Goal: Task Accomplishment & Management: Manage account settings

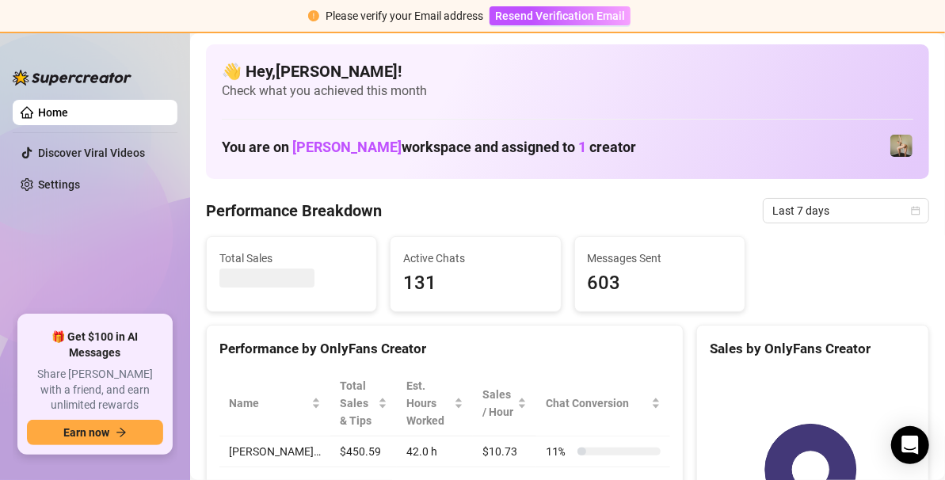
click at [941, 10] on div "Please verify your Email address Resend Verification Email" at bounding box center [472, 16] width 945 height 33
click at [48, 106] on link "Home" at bounding box center [53, 112] width 30 height 13
click at [48, 115] on link "Home" at bounding box center [53, 112] width 30 height 13
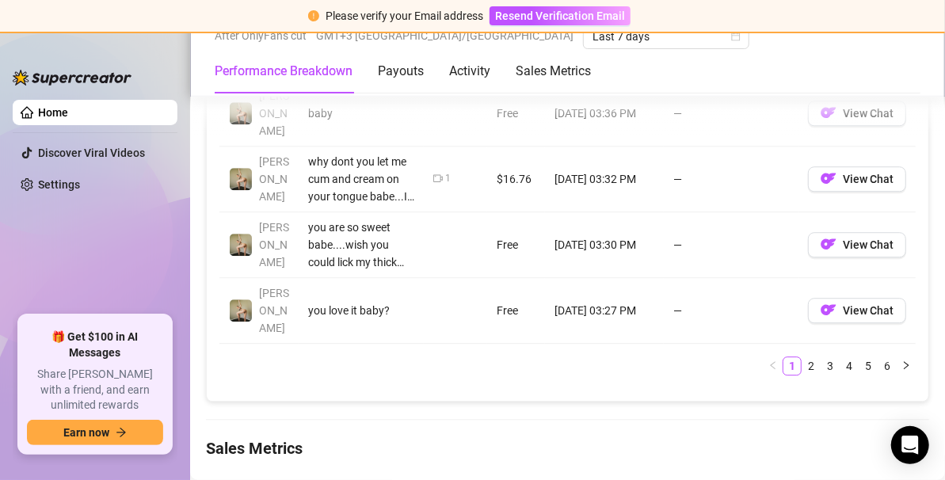
scroll to position [2917, 0]
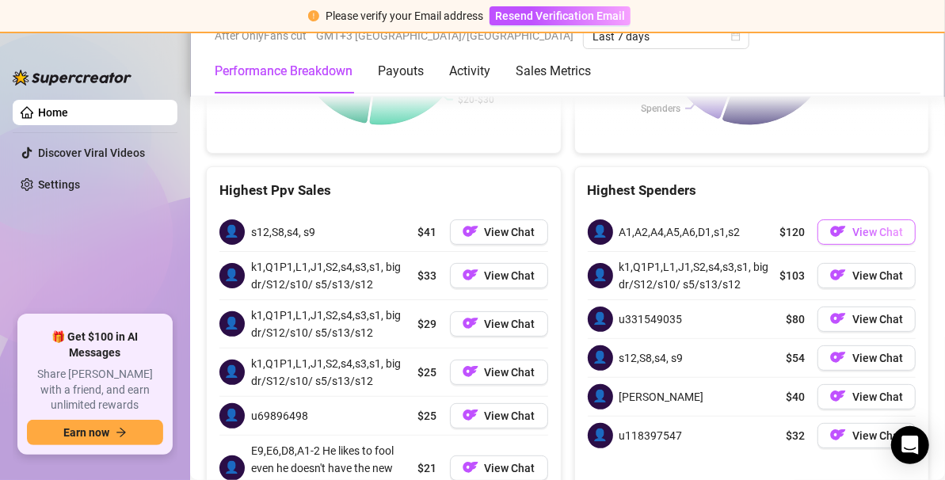
click at [867, 226] on span "View Chat" at bounding box center [877, 232] width 51 height 13
click at [852, 269] on span "View Chat" at bounding box center [877, 275] width 51 height 13
click at [857, 269] on span "View Chat" at bounding box center [877, 275] width 51 height 13
click at [863, 269] on span "View Chat" at bounding box center [877, 275] width 51 height 13
click at [852, 269] on span "View Chat" at bounding box center [877, 275] width 51 height 13
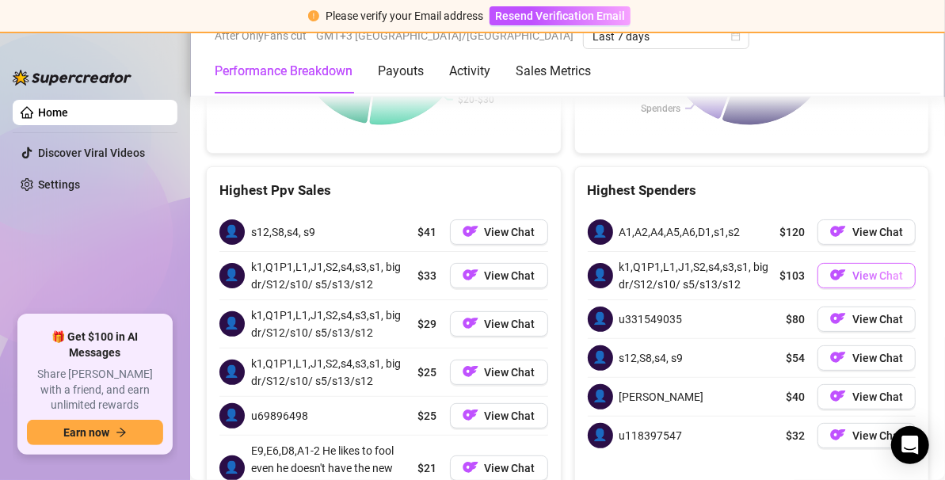
click at [852, 269] on span "View Chat" at bounding box center [877, 275] width 51 height 13
click at [941, 1] on div "Please verify your Email address Resend Verification Email" at bounding box center [472, 16] width 945 height 33
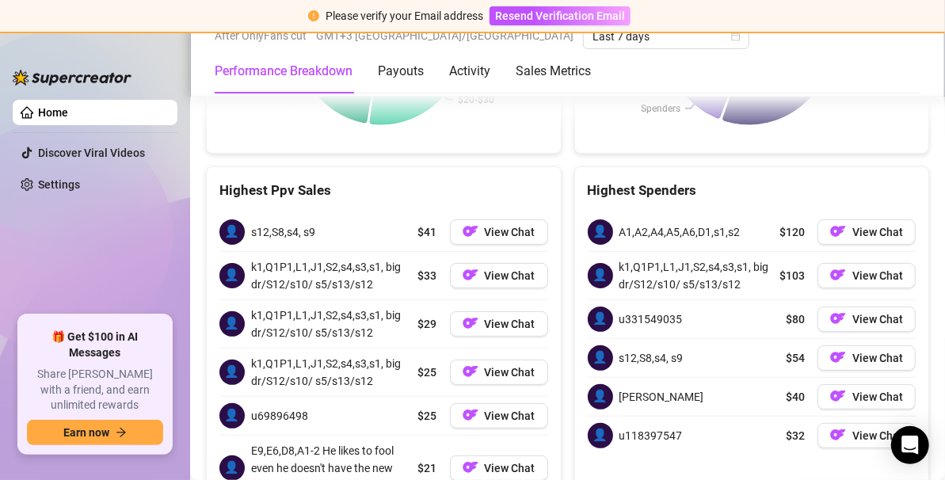
click at [941, 1] on div "Please verify your Email address Resend Verification Email" at bounding box center [472, 16] width 945 height 33
drag, startPoint x: 941, startPoint y: 1, endPoint x: 937, endPoint y: 17, distance: 17.1
click at [937, 17] on div "Please verify your Email address Resend Verification Email" at bounding box center [472, 16] width 945 height 33
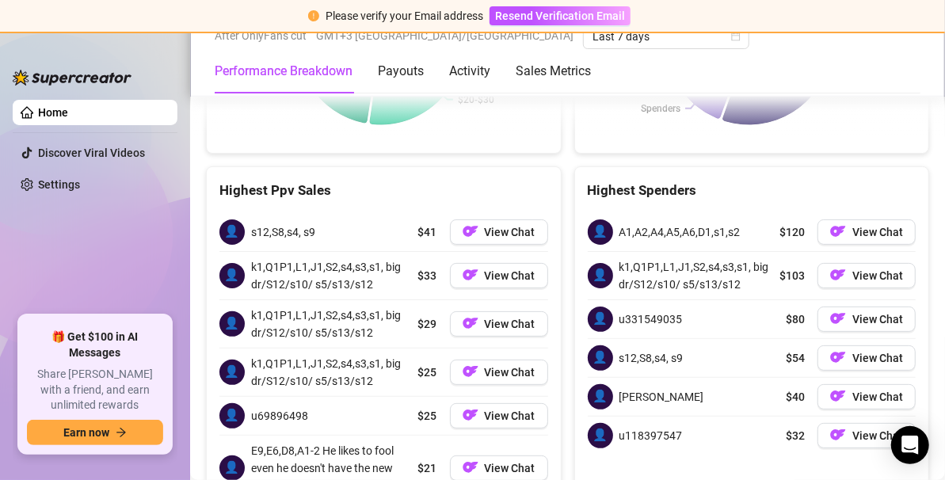
click at [937, 17] on div "Please verify your Email address Resend Verification Email" at bounding box center [472, 16] width 945 height 33
click at [920, 72] on div "Performance Breakdown Payouts Activity Sales Metrics" at bounding box center [568, 71] width 706 height 44
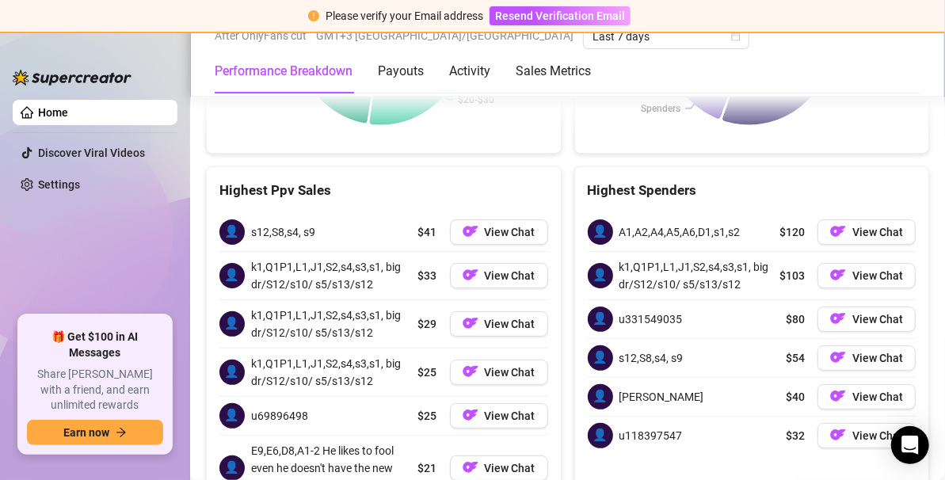
click at [920, 72] on div "Performance Breakdown Payouts Activity Sales Metrics" at bounding box center [568, 71] width 706 height 44
click at [906, 23] on div "Please verify your Email address Resend Verification Email" at bounding box center [472, 16] width 945 height 33
click at [943, 2] on div "Please verify your Email address Resend Verification Email" at bounding box center [472, 16] width 945 height 33
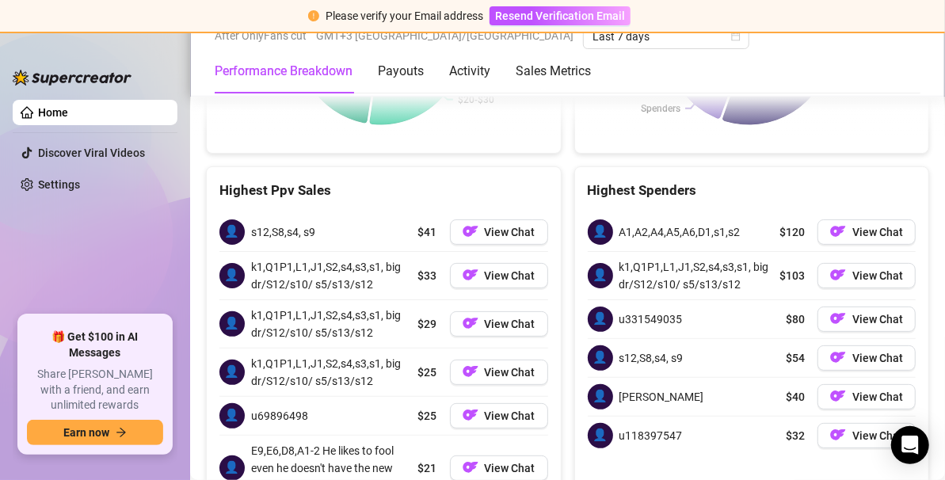
click at [943, 2] on div "Please verify your Email address Resend Verification Email" at bounding box center [472, 16] width 945 height 33
